Goal: Check status: Check status

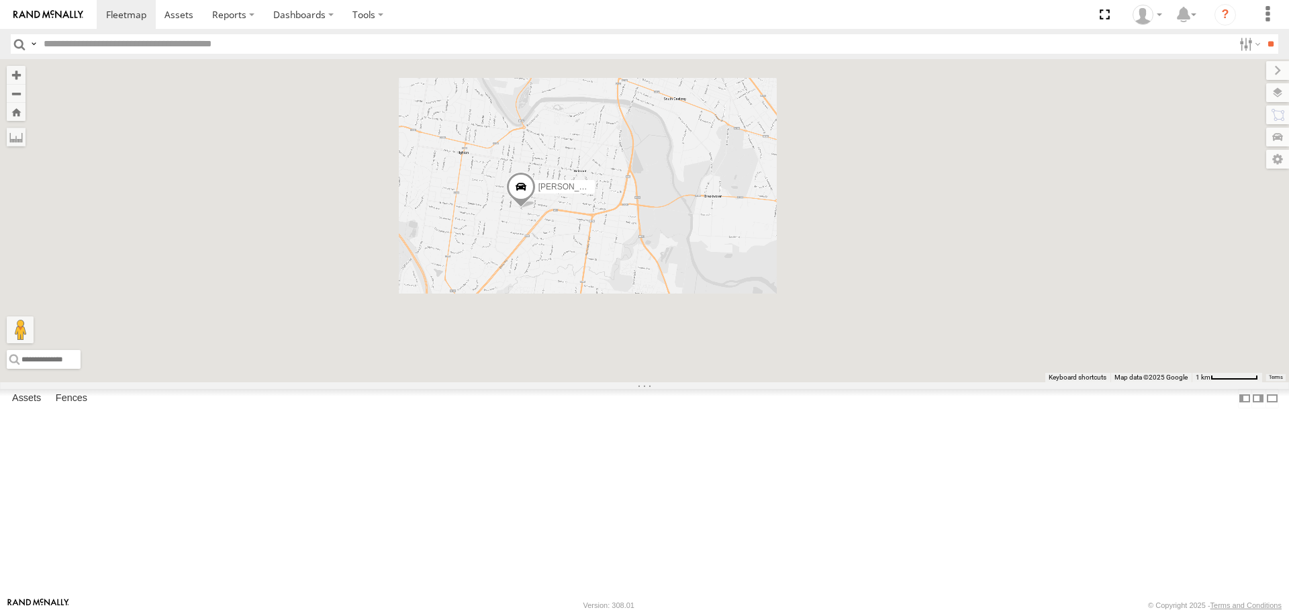
select select "**********"
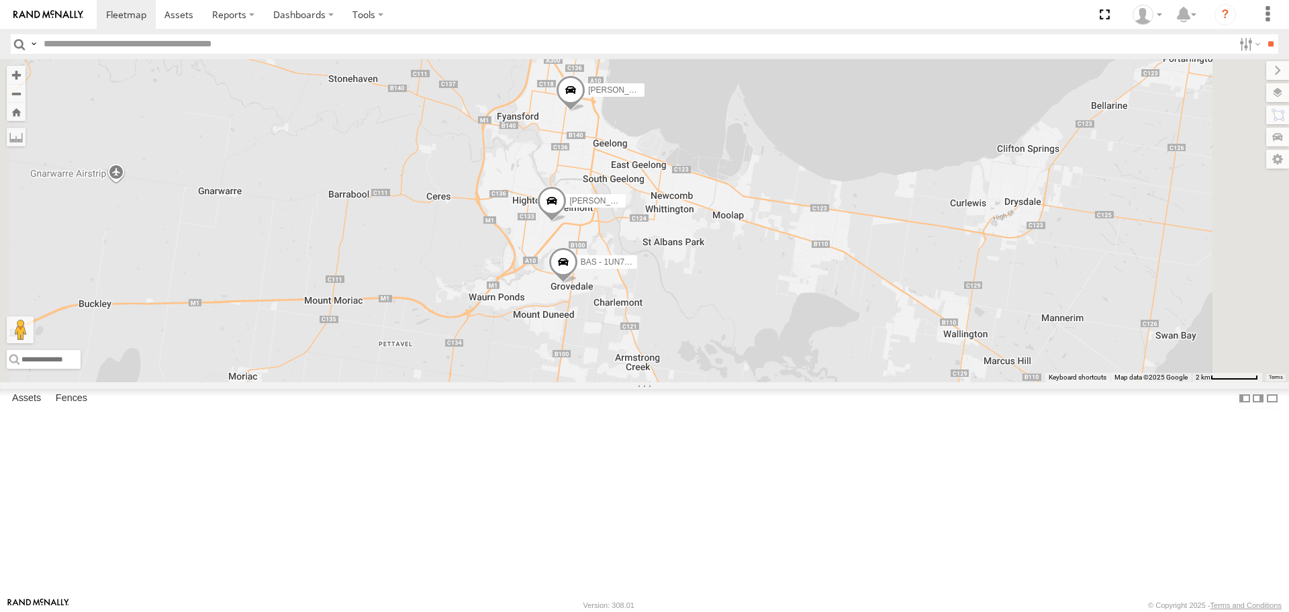
drag, startPoint x: 758, startPoint y: 240, endPoint x: 764, endPoint y: 302, distance: 62.7
click at [764, 302] on div "[PERSON_NAME] [PERSON_NAME] BAS - 1UN7FC 2" at bounding box center [644, 220] width 1289 height 322
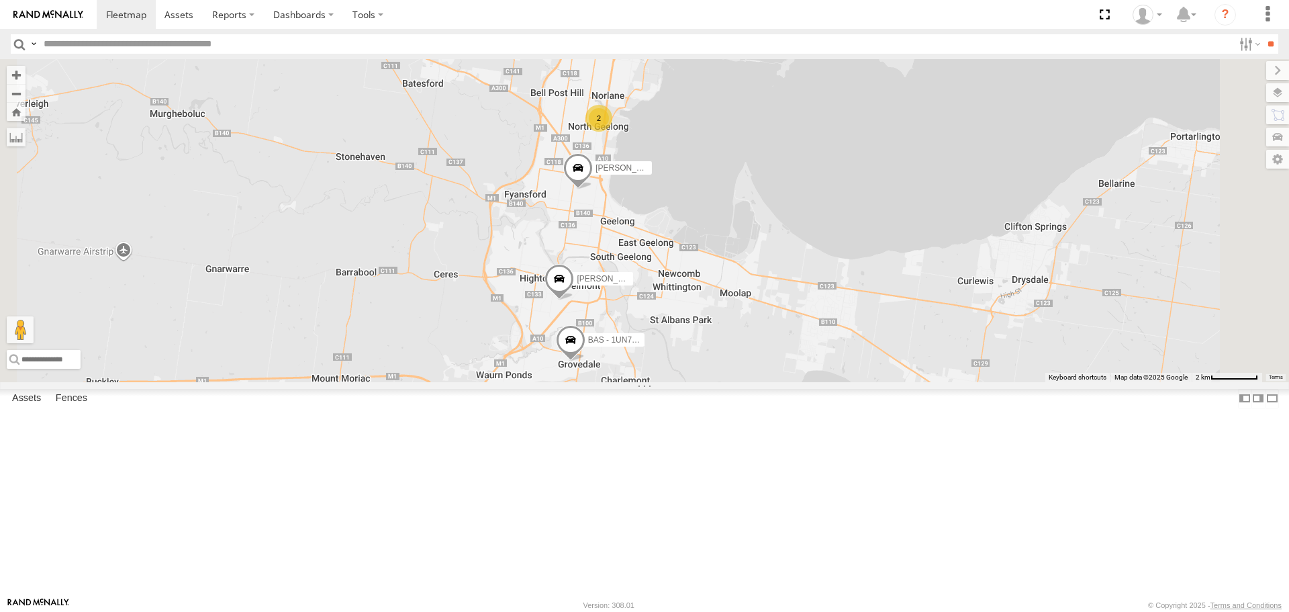
drag, startPoint x: 769, startPoint y: 230, endPoint x: 775, endPoint y: 267, distance: 37.4
click at [777, 318] on div "[PERSON_NAME] [PERSON_NAME] BAS - 1UN7FC 2" at bounding box center [644, 220] width 1289 height 322
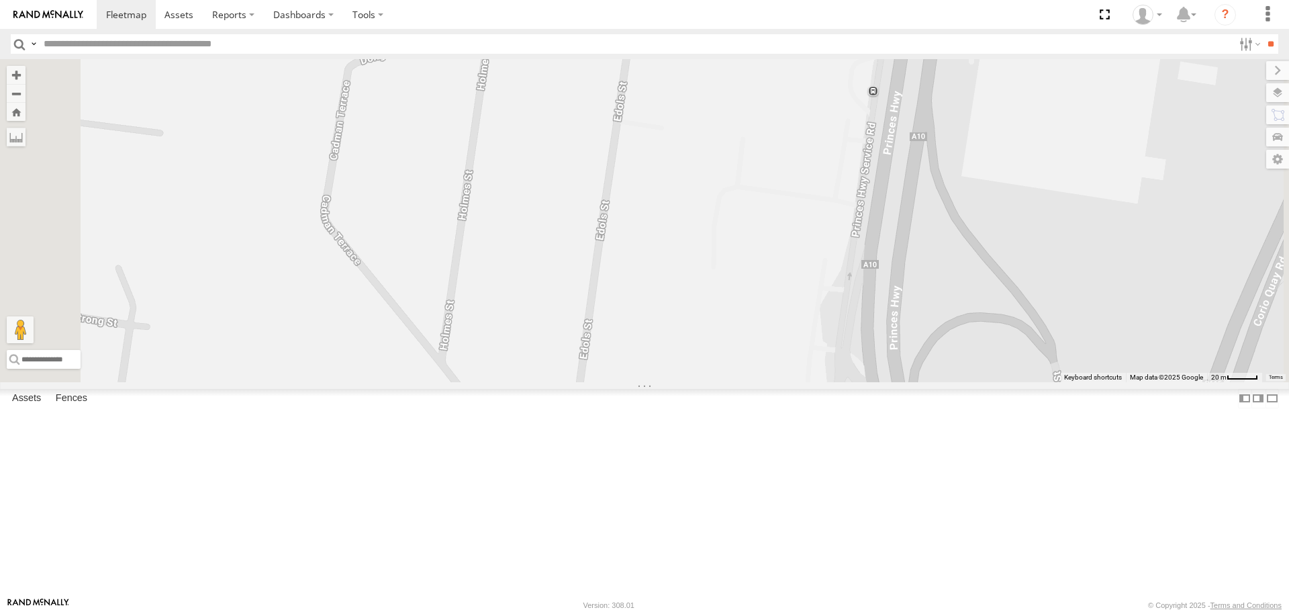
drag, startPoint x: 707, startPoint y: 251, endPoint x: 714, endPoint y: 291, distance: 40.8
click at [714, 291] on div "[PERSON_NAME] [PERSON_NAME] BAS - 1UN7FC 2" at bounding box center [644, 220] width 1289 height 322
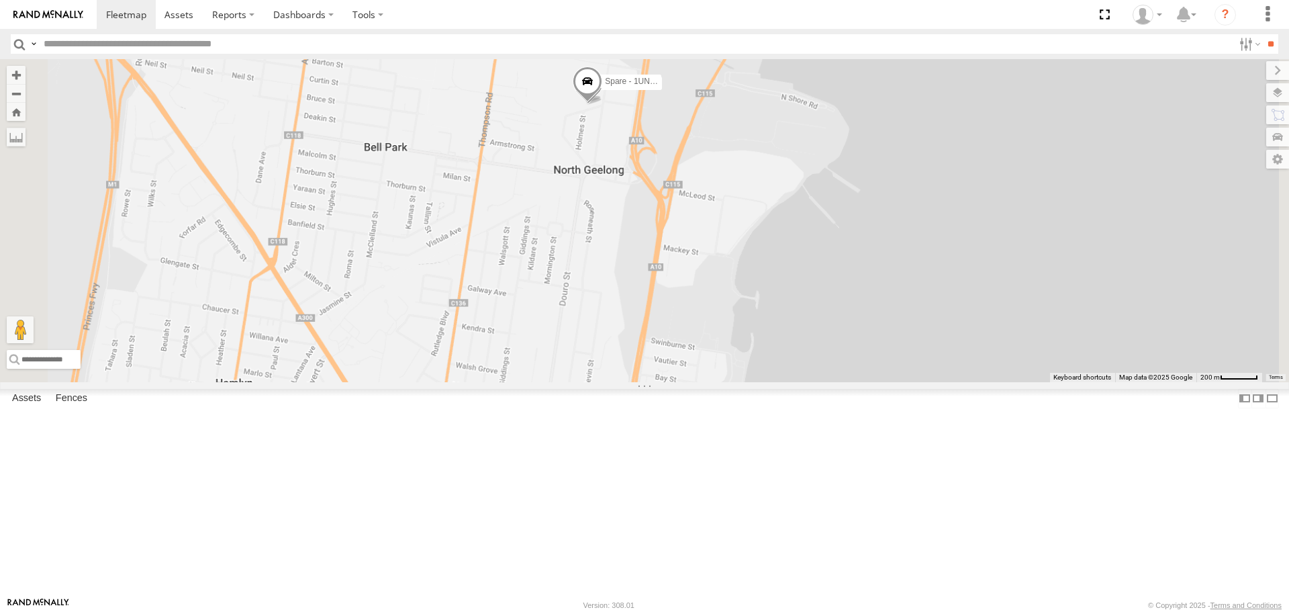
drag, startPoint x: 776, startPoint y: 348, endPoint x: 775, endPoint y: 177, distance: 171.2
click at [775, 177] on div "[PERSON_NAME] [PERSON_NAME] BAS - 1UN7FC [PERSON_NAME] - 1UN7FB" at bounding box center [644, 220] width 1289 height 322
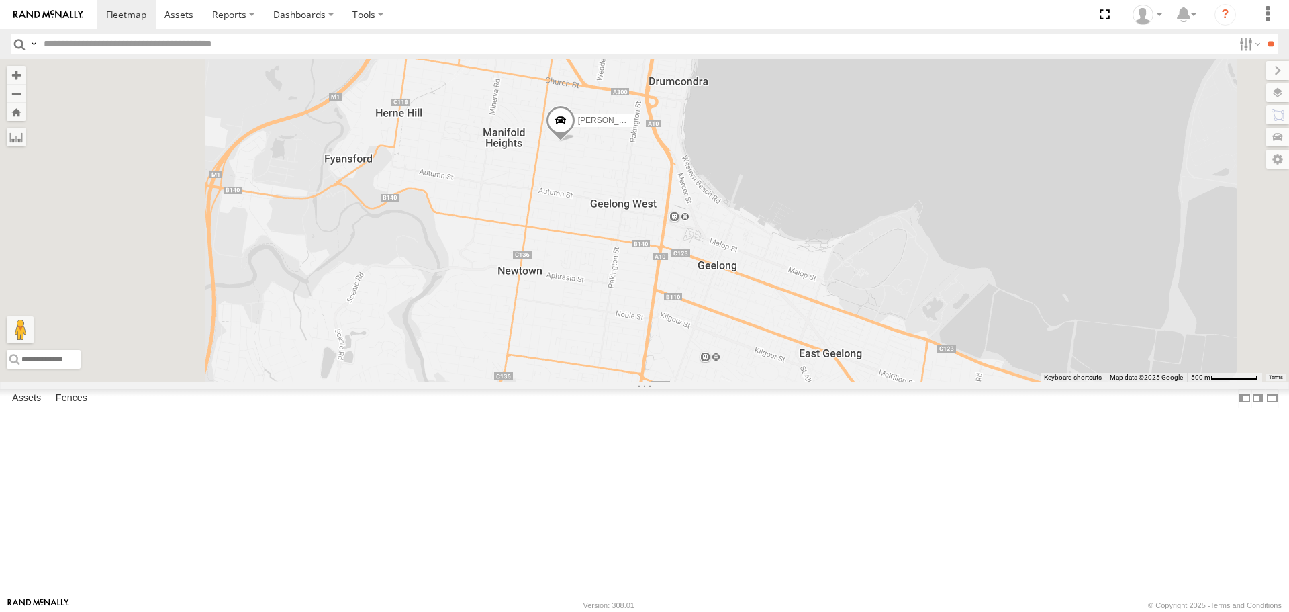
drag, startPoint x: 733, startPoint y: 324, endPoint x: 780, endPoint y: 310, distance: 49.1
click at [780, 310] on div "[PERSON_NAME] [PERSON_NAME] BAS - 1UN7FC [PERSON_NAME] - 1UN7FB" at bounding box center [644, 220] width 1289 height 322
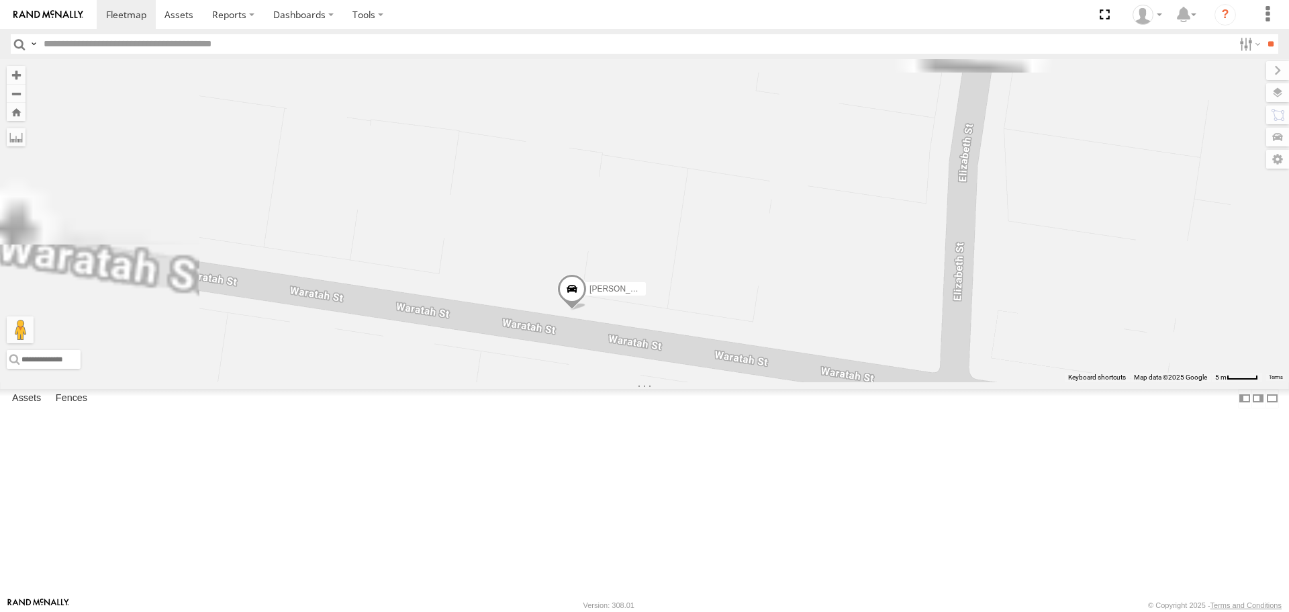
drag, startPoint x: 721, startPoint y: 158, endPoint x: 791, endPoint y: 456, distance: 305.7
click at [791, 381] on div "[PERSON_NAME] [PERSON_NAME] BAS - 1UN7FC [PERSON_NAME] - 1UN7FB" at bounding box center [644, 220] width 1289 height 322
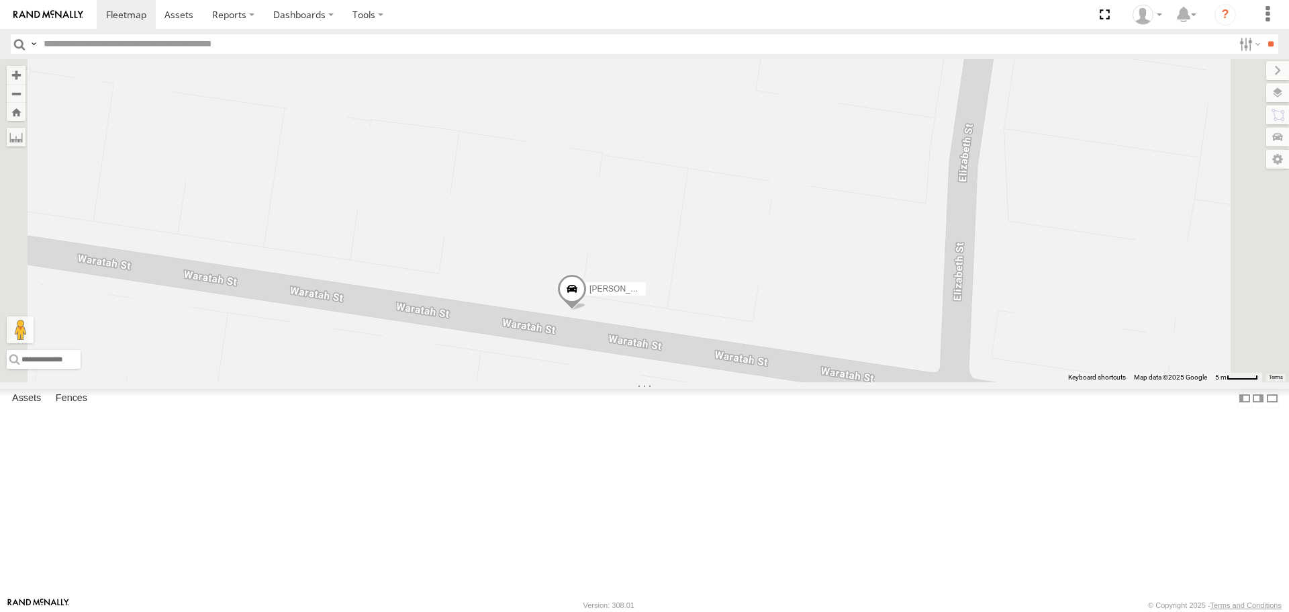
click at [587, 310] on span at bounding box center [572, 292] width 30 height 36
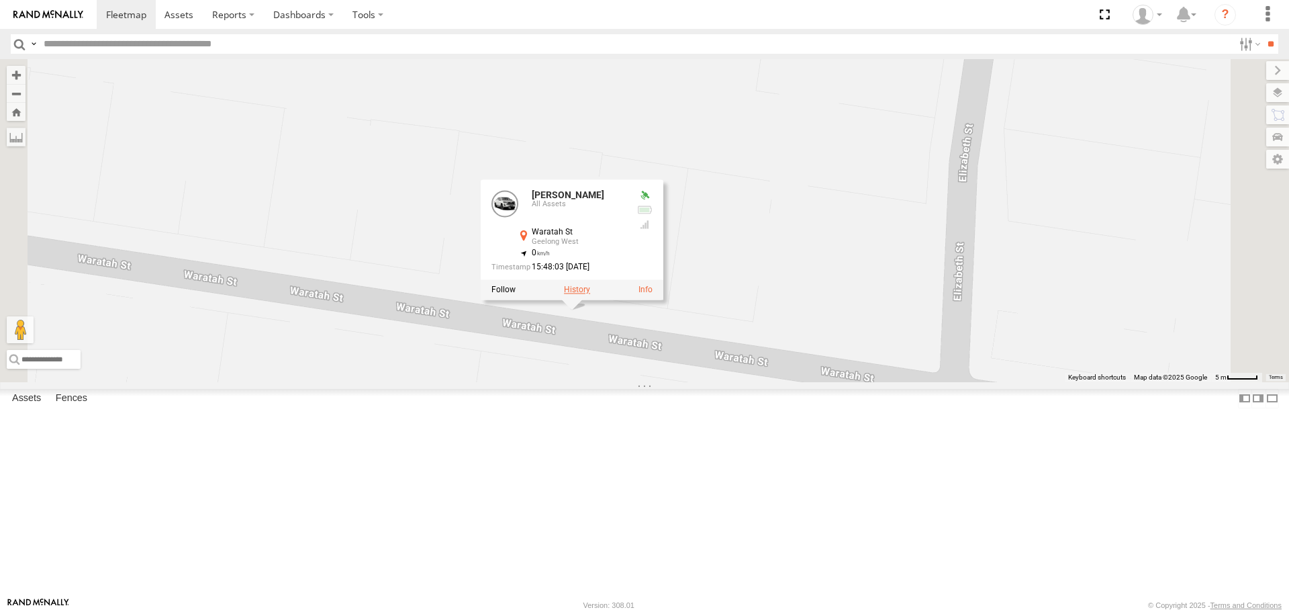
click at [590, 295] on label at bounding box center [577, 289] width 26 height 9
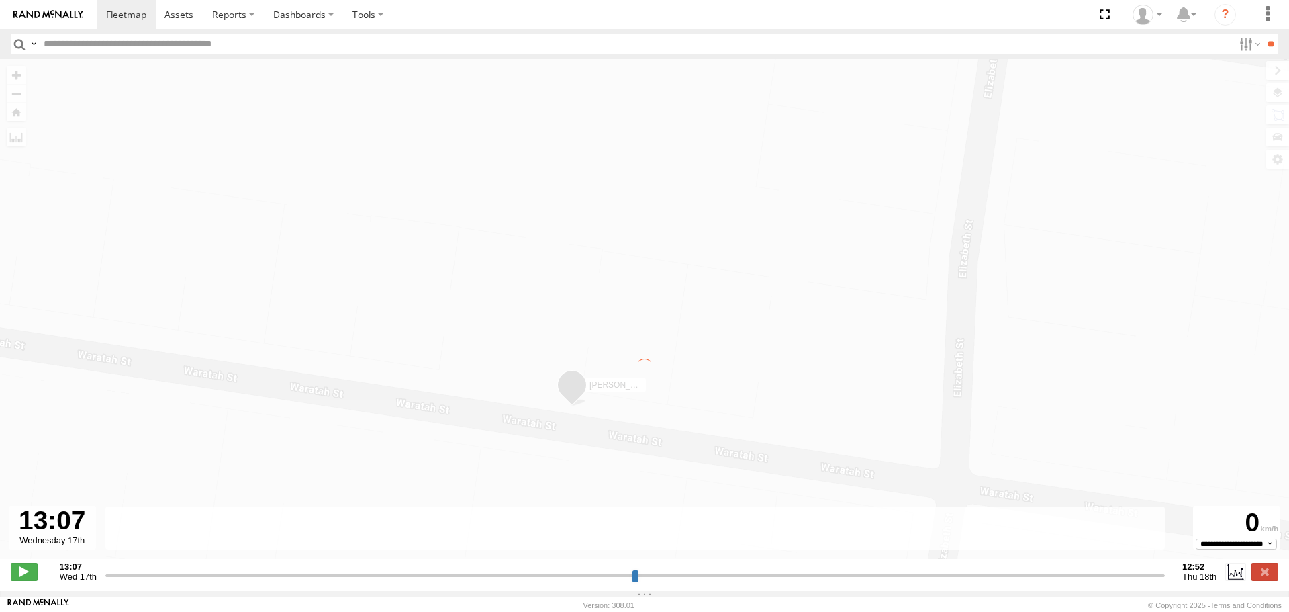
type input "**********"
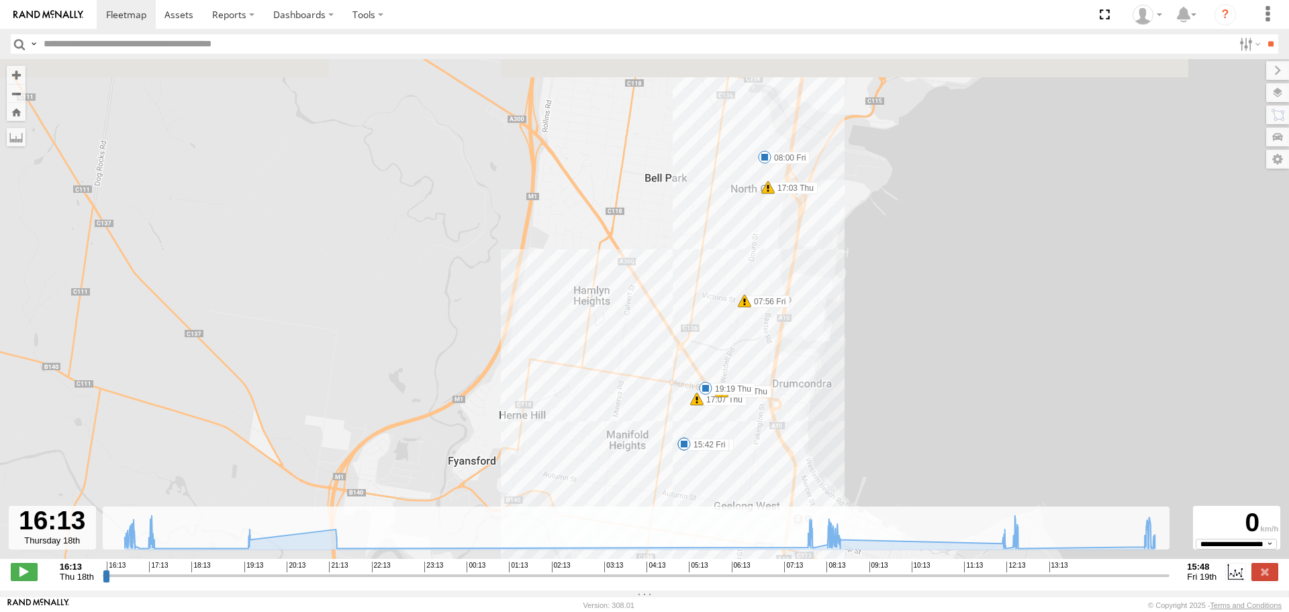
drag, startPoint x: 770, startPoint y: 383, endPoint x: 770, endPoint y: 405, distance: 22.2
click at [770, 405] on div "[PERSON_NAME] 16:30 Thu 17:03 Thu 17:07 Thu 17:09 Thu 19:18 Thu 19:19 Thu 21:16…" at bounding box center [644, 316] width 1289 height 514
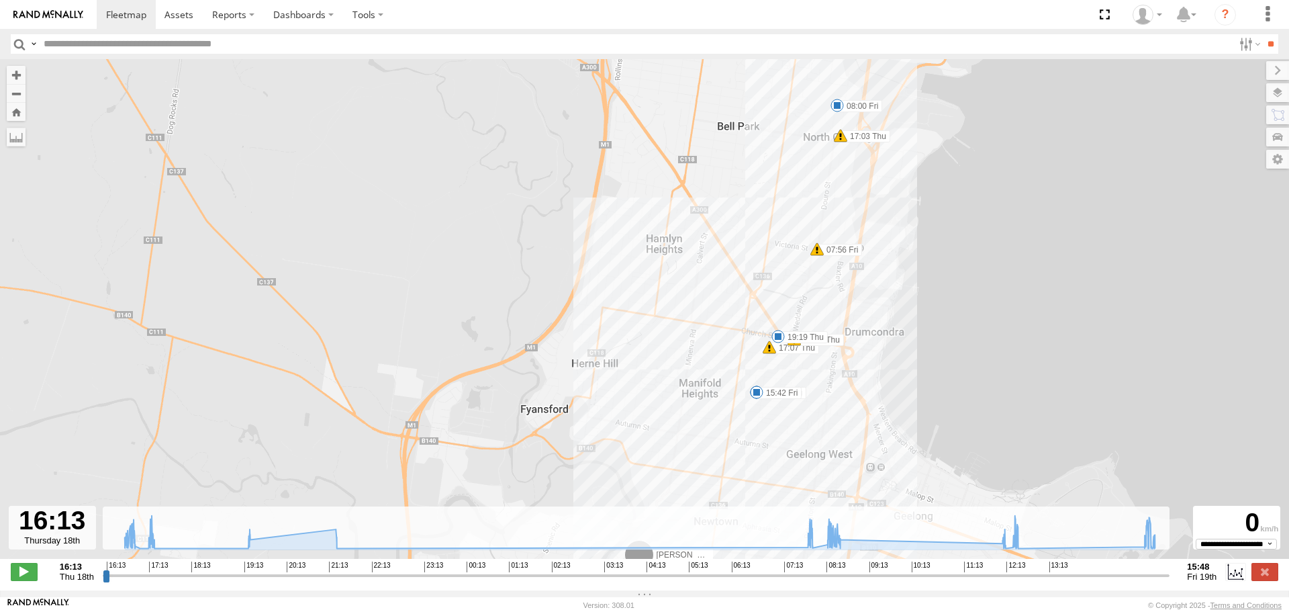
drag, startPoint x: 774, startPoint y: 376, endPoint x: 850, endPoint y: 322, distance: 93.9
click at [850, 322] on div "[PERSON_NAME] 16:30 Thu 17:03 Thu 17:07 Thu 17:09 Thu 19:18 Thu 19:19 Thu 21:16…" at bounding box center [644, 316] width 1289 height 514
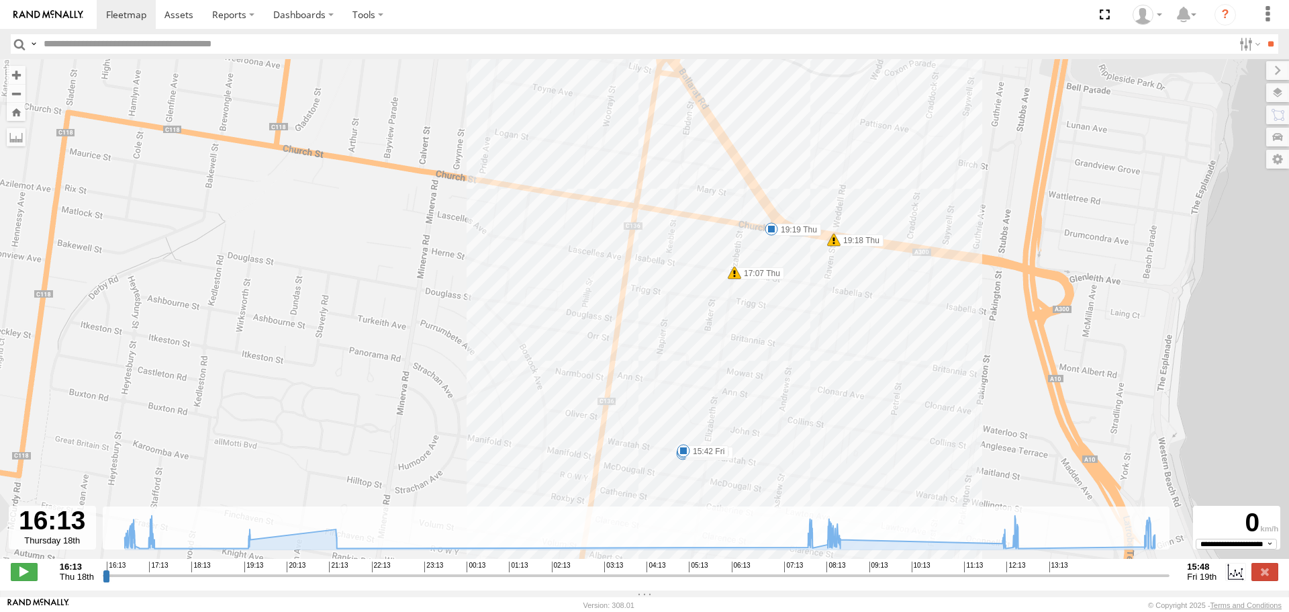
drag, startPoint x: 909, startPoint y: 234, endPoint x: 797, endPoint y: 469, distance: 261.0
click at [802, 467] on div "[PERSON_NAME] 16:30 Thu 17:03 Thu 17:07 Thu 17:09 Thu 19:18 Thu 19:19 Thu 21:16…" at bounding box center [644, 316] width 1289 height 514
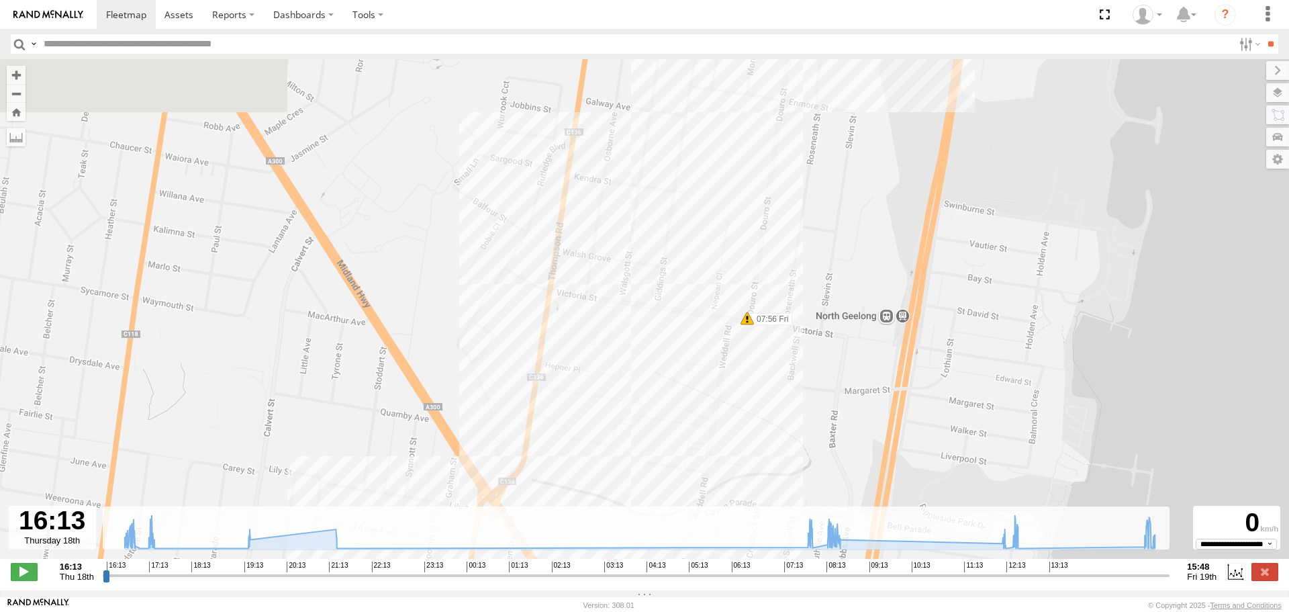
drag, startPoint x: 792, startPoint y: 359, endPoint x: 753, endPoint y: 493, distance: 139.0
click at [753, 493] on div "[PERSON_NAME] 16:30 Thu 17:03 Thu 17:07 Thu 17:09 Thu 19:18 Thu 19:19 Thu 21:16…" at bounding box center [644, 316] width 1289 height 514
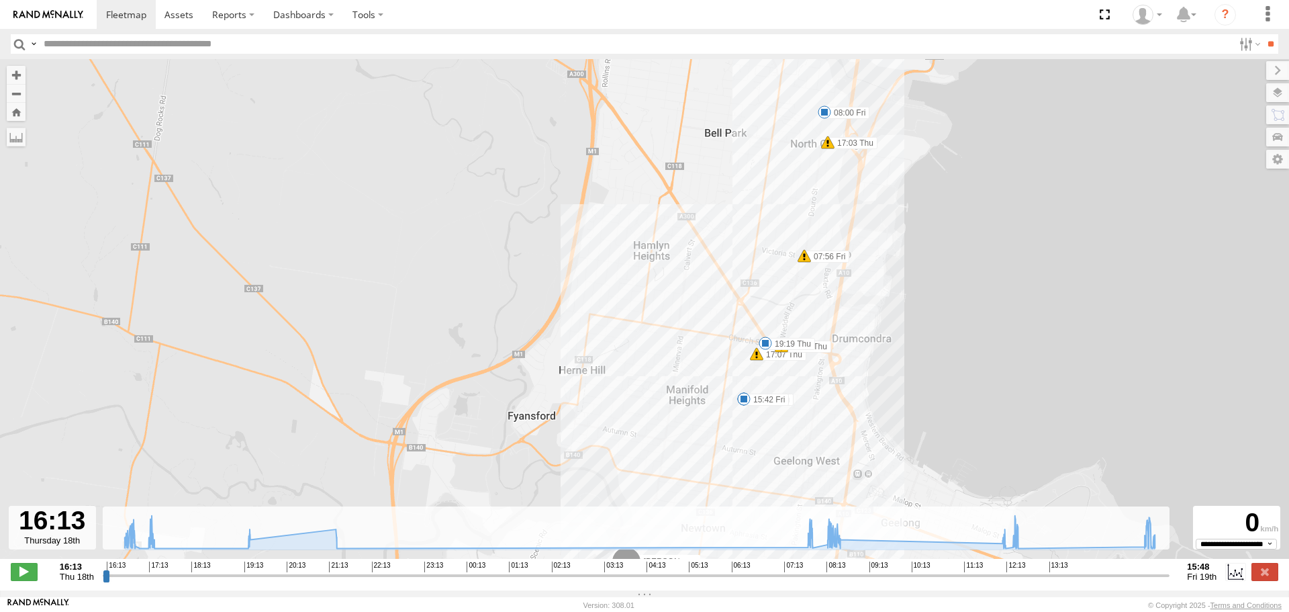
drag, startPoint x: 832, startPoint y: 216, endPoint x: 829, endPoint y: 232, distance: 15.7
click at [835, 207] on div "[PERSON_NAME] 16:30 Thu 17:03 Thu 17:07 Thu 17:09 Thu 19:18 Thu 19:19 Thu 21:16…" at bounding box center [644, 316] width 1289 height 514
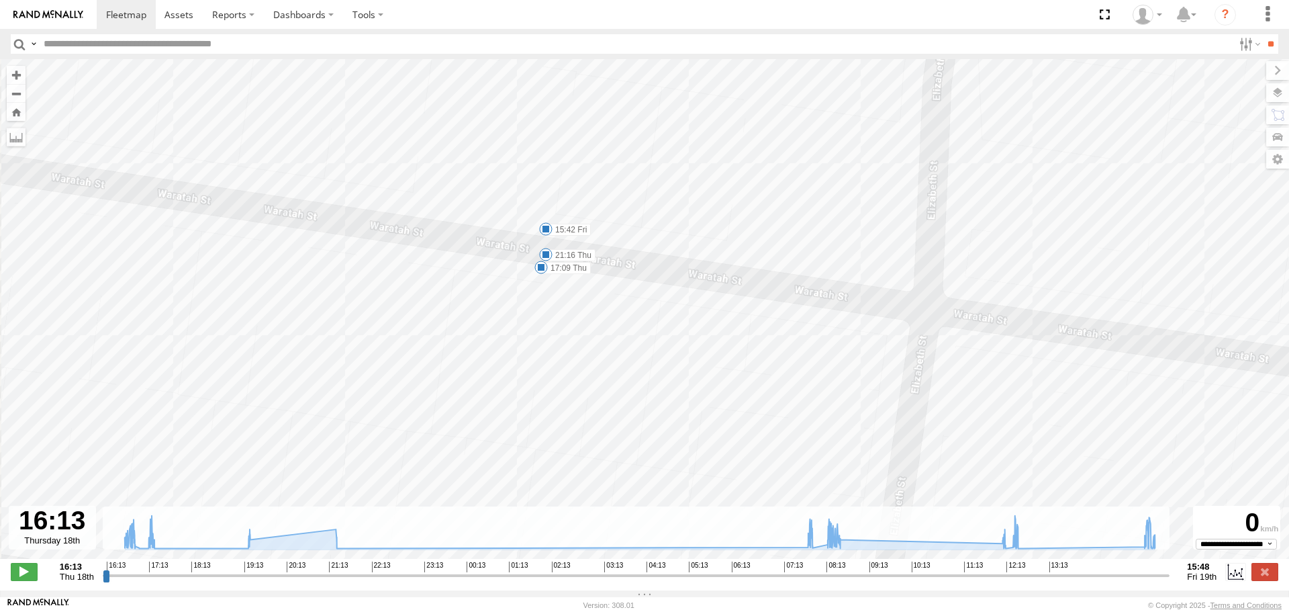
drag, startPoint x: 610, startPoint y: 239, endPoint x: 694, endPoint y: 373, distance: 158.4
click at [692, 372] on div "[PERSON_NAME] 16:30 Thu 17:03 Thu 17:07 Thu 17:09 Thu 19:18 Thu 19:19 Thu 21:16…" at bounding box center [644, 316] width 1289 height 514
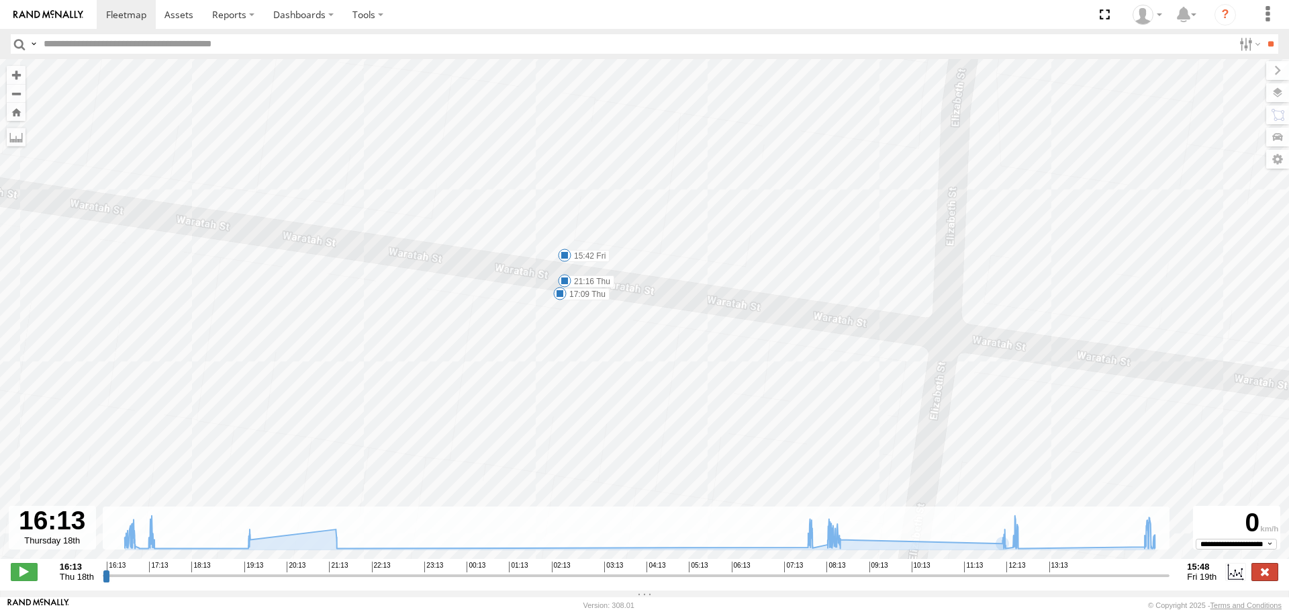
click at [1263, 575] on label at bounding box center [1265, 571] width 27 height 17
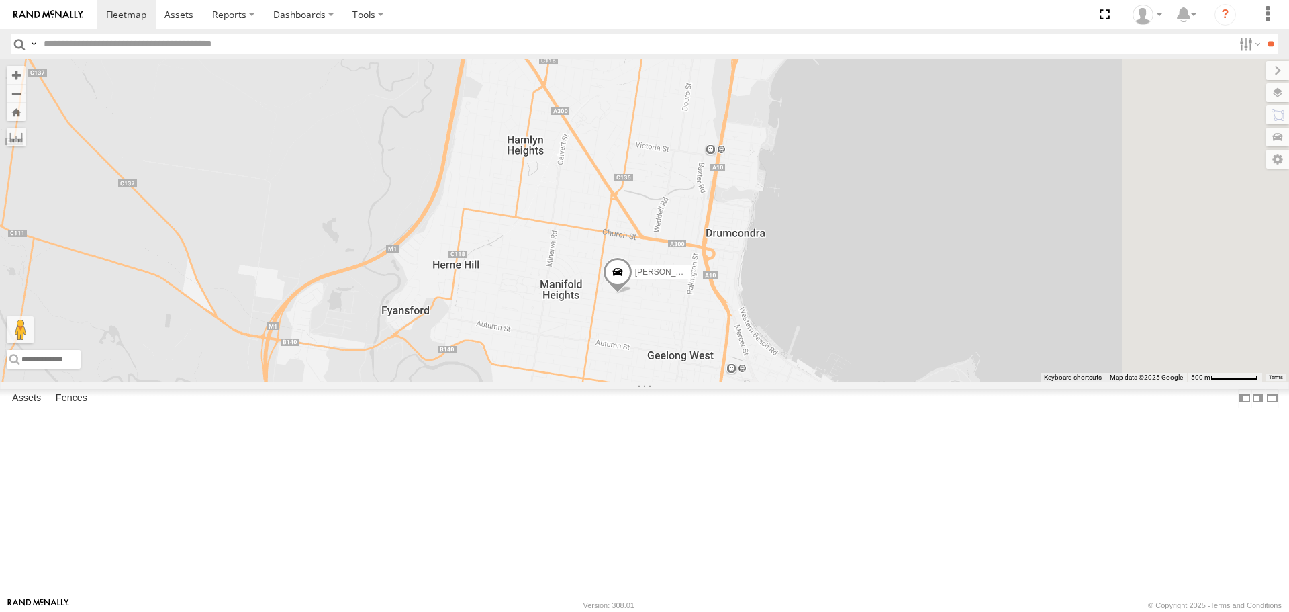
drag, startPoint x: 1067, startPoint y: 244, endPoint x: 827, endPoint y: 402, distance: 287.0
click at [827, 381] on div "[PERSON_NAME]" at bounding box center [644, 220] width 1289 height 322
